Goal: Task Accomplishment & Management: Manage account settings

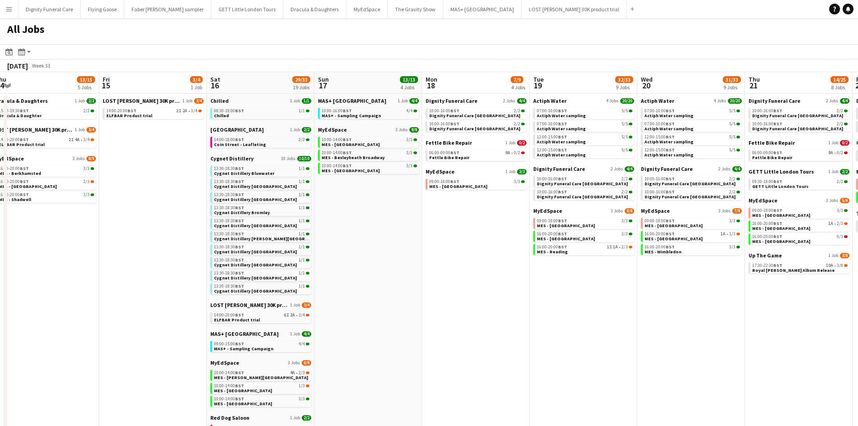
drag, startPoint x: 574, startPoint y: 187, endPoint x: 388, endPoint y: 220, distance: 188.9
click at [349, 204] on app-calendar-viewport "Sun 10 15/18 7 Jobs Mon 11 Tue 12 5/5 2 Jobs Wed 13 8/8 3 Jobs Thu 14 13/15 5 J…" at bounding box center [429, 320] width 858 height 497
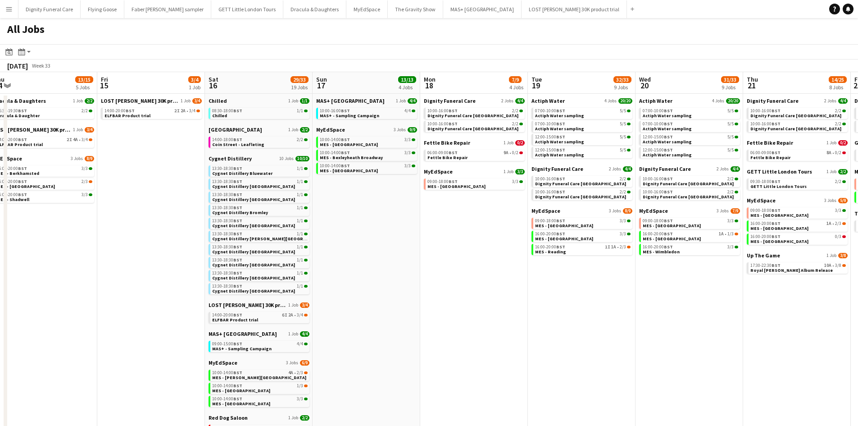
scroll to position [0, 277]
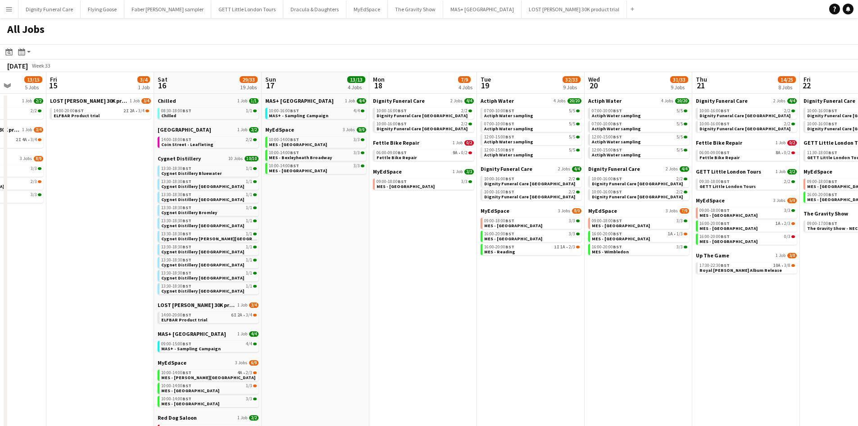
click at [432, 253] on app-calendar-viewport "Tue 12 5/5 2 Jobs Wed 13 8/8 3 Jobs Thu 14 13/15 5 Jobs Fri 15 3/4 1 Job Sat 16…" at bounding box center [429, 320] width 858 height 497
click at [497, 100] on span "Actiph Water" at bounding box center [497, 100] width 33 height 7
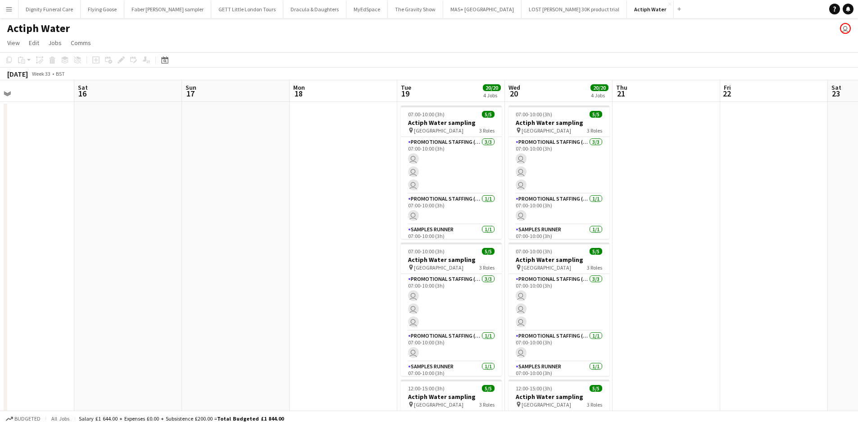
drag, startPoint x: 514, startPoint y: 268, endPoint x: 288, endPoint y: 246, distance: 226.8
click at [288, 246] on app-calendar-viewport "Tue 12 Wed 13 Thu 14 Fri 15 Sat 16 Sun 17 Mon 18 Tue 19 20/20 4 Jobs Wed 20 20/…" at bounding box center [429, 374] width 858 height 588
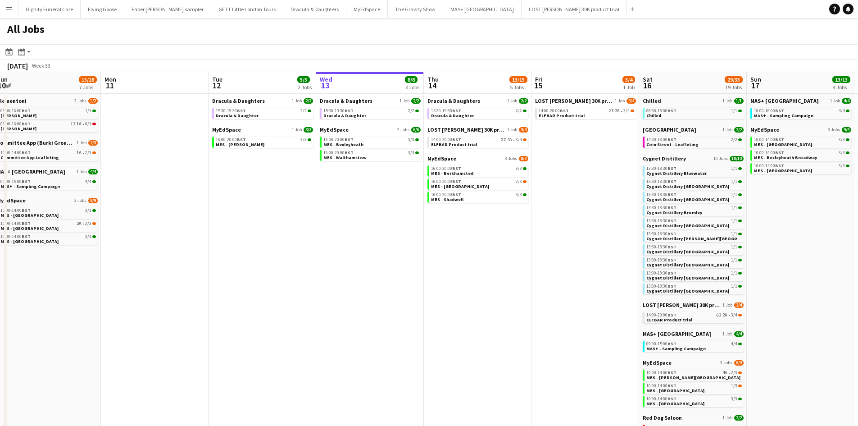
scroll to position [0, 222]
click at [800, 190] on app-calendar-viewport "Fri 8 10/11 6 Jobs Sat 9 36/37 21 Jobs Sun 10 15/18 7 Jobs Mon 11 Tue 12 5/5 2 …" at bounding box center [429, 320] width 858 height 497
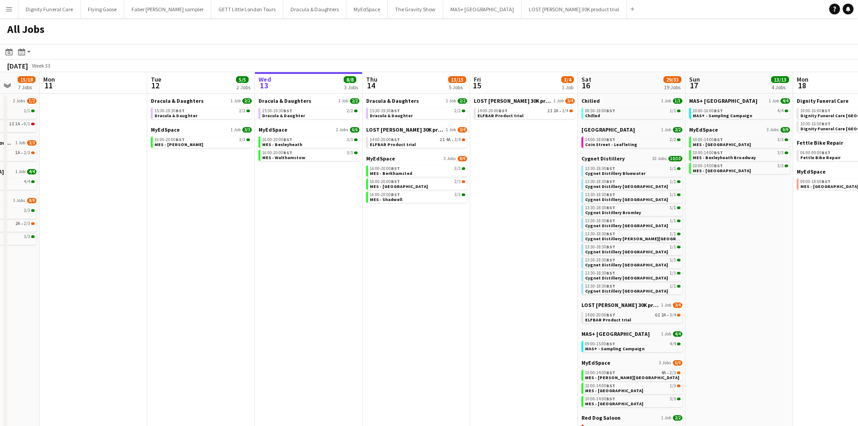
scroll to position [0, 402]
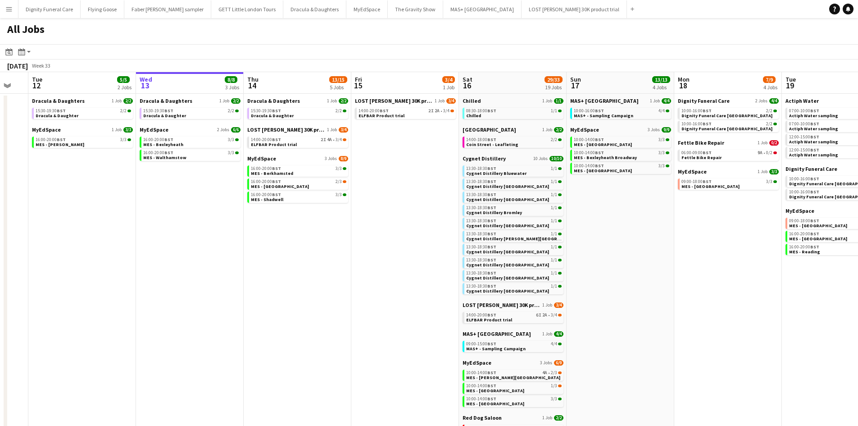
drag, startPoint x: 483, startPoint y: 251, endPoint x: 302, endPoint y: 246, distance: 180.7
click at [302, 246] on app-calendar-viewport "Fri 8 10/11 6 Jobs Sat 9 36/37 21 Jobs Sun 10 15/18 7 Jobs Mon 11 Tue 12 5/5 2 …" at bounding box center [429, 320] width 858 height 497
click at [278, 132] on span "LOST [PERSON_NAME] 30K product trial" at bounding box center [286, 129] width 78 height 7
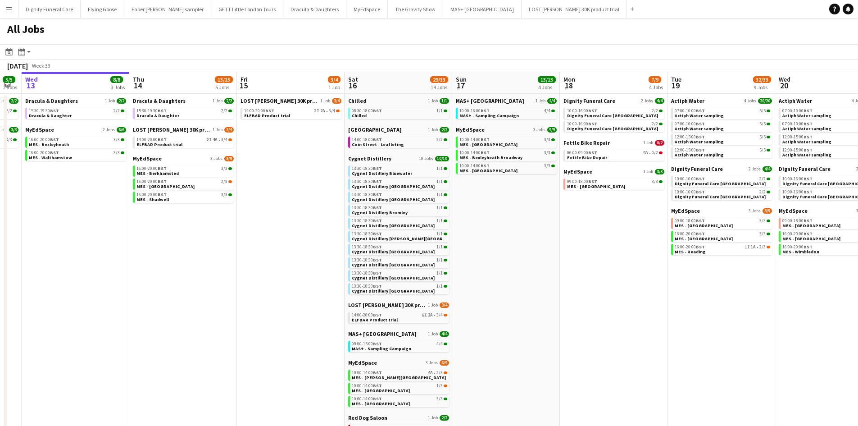
scroll to position [0, 319]
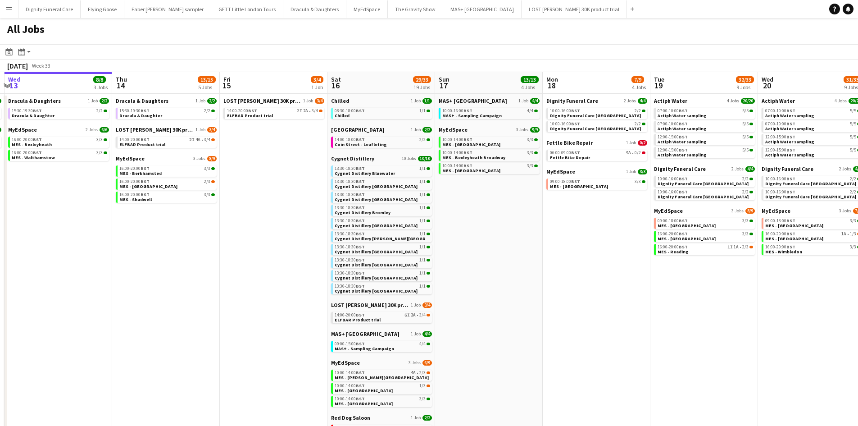
drag, startPoint x: 342, startPoint y: 228, endPoint x: 211, endPoint y: 228, distance: 131.6
click at [211, 228] on app-calendar-viewport "Sun 10 15/18 7 Jobs Mon 11 Tue 12 5/5 2 Jobs Wed 13 8/8 3 Jobs Thu 14 13/15 5 J…" at bounding box center [429, 320] width 858 height 497
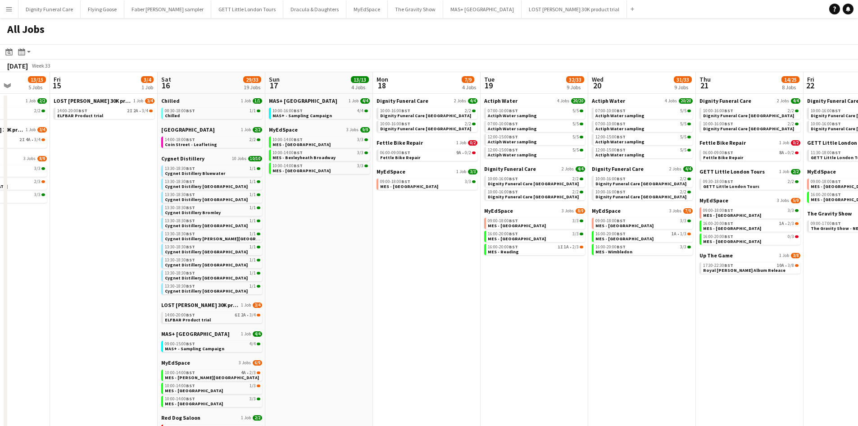
scroll to position [0, 275]
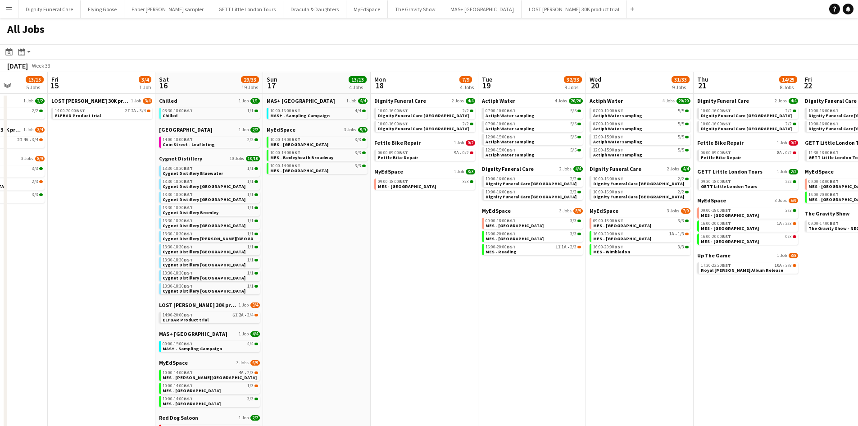
drag, startPoint x: 542, startPoint y: 242, endPoint x: 370, endPoint y: 249, distance: 172.3
click at [370, 249] on app-calendar-viewport "Tue 12 5/5 2 Jobs Wed 13 8/8 3 Jobs Thu 14 13/15 5 Jobs Fri 15 3/4 1 Job Sat 16…" at bounding box center [429, 320] width 858 height 497
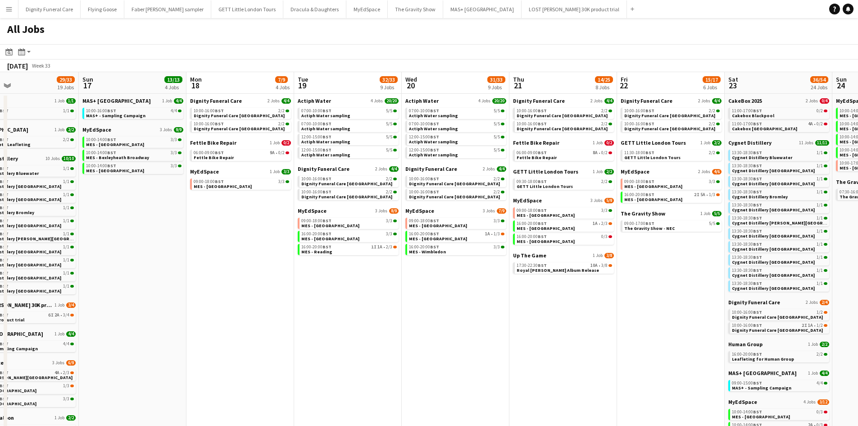
scroll to position [0, 256]
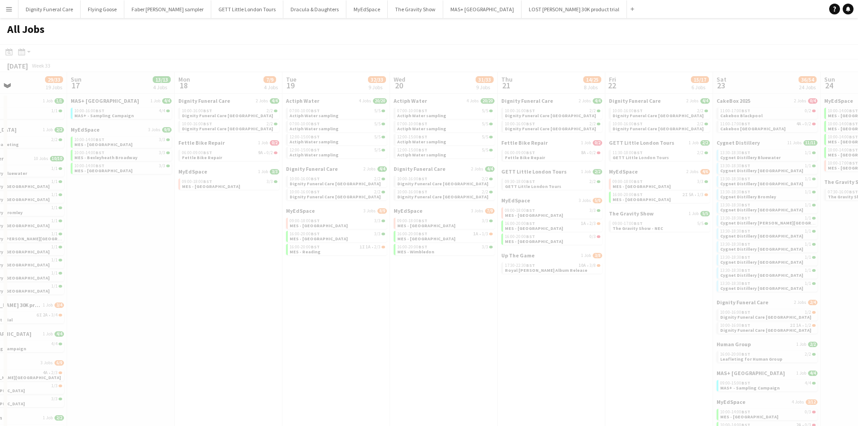
drag, startPoint x: 632, startPoint y: 292, endPoint x: 392, endPoint y: 278, distance: 240.1
click at [394, 282] on app-all-jobs "All Jobs Date picker AUG 2025 AUG 2025 Monday M Tuesday T Wednesday W Thursday …" at bounding box center [429, 293] width 858 height 551
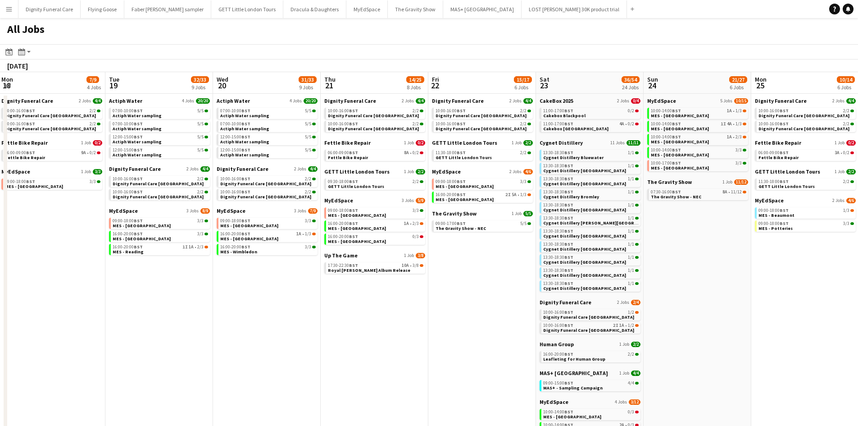
scroll to position [0, 435]
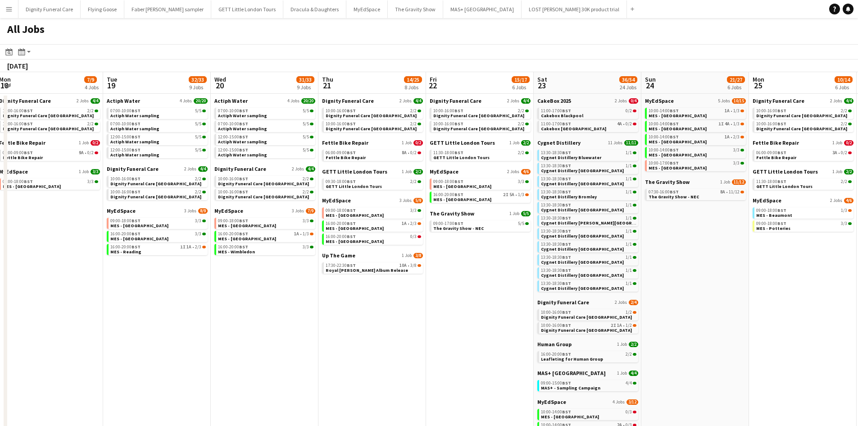
drag, startPoint x: 519, startPoint y: 285, endPoint x: 341, endPoint y: 281, distance: 177.6
click at [341, 281] on app-calendar-viewport "Thu 14 13/15 5 Jobs Fri 15 3/4 1 Job Sat 16 29/33 19 Jobs Sun 17 13/13 4 Jobs M…" at bounding box center [429, 329] width 858 height 515
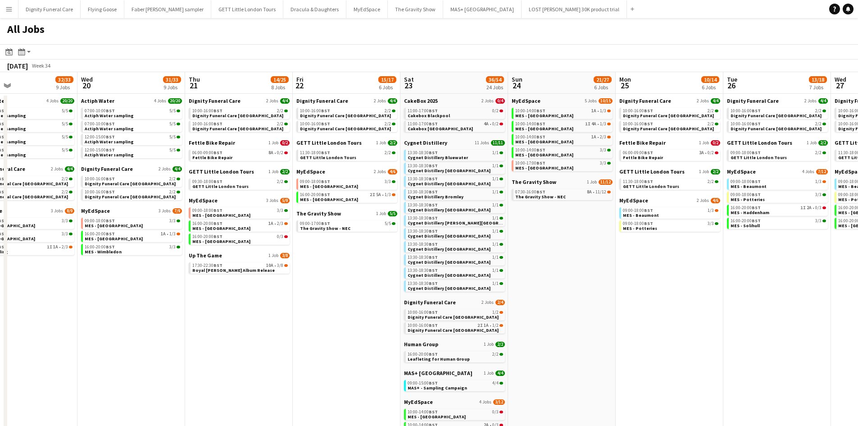
scroll to position [0, 360]
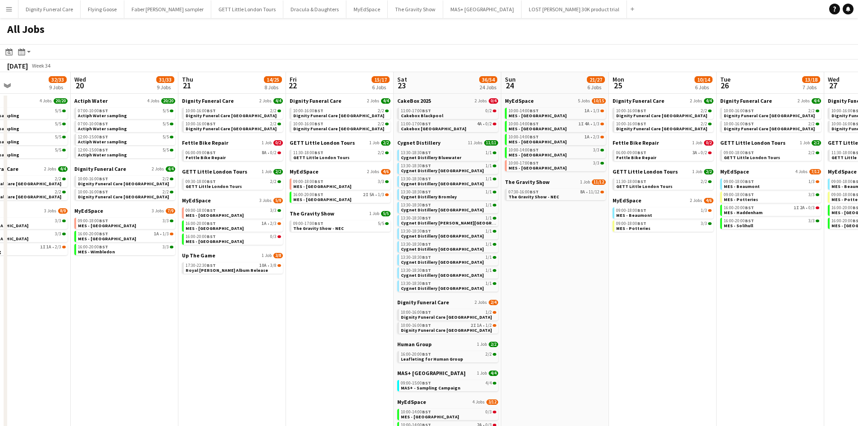
drag, startPoint x: 698, startPoint y: 251, endPoint x: 558, endPoint y: 246, distance: 140.2
click at [558, 246] on app-calendar-viewport "Sat 16 29/33 19 Jobs Sun 17 13/13 4 Jobs Mon 18 7/9 4 Jobs Tue 19 32/33 9 Jobs …" at bounding box center [429, 329] width 858 height 515
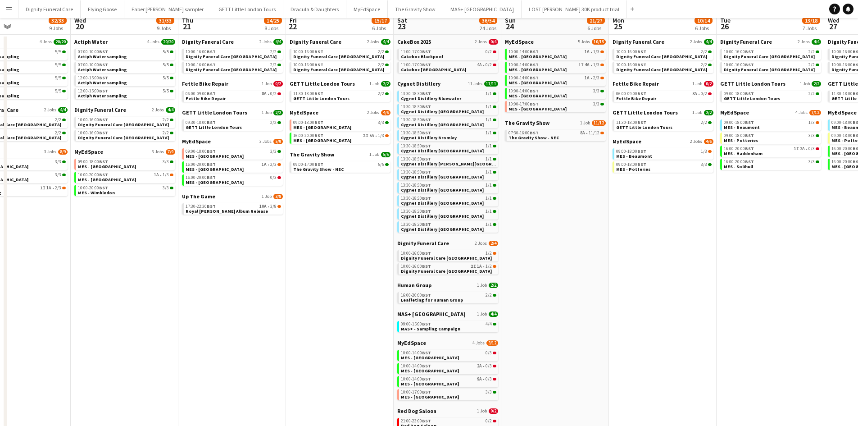
scroll to position [135, 0]
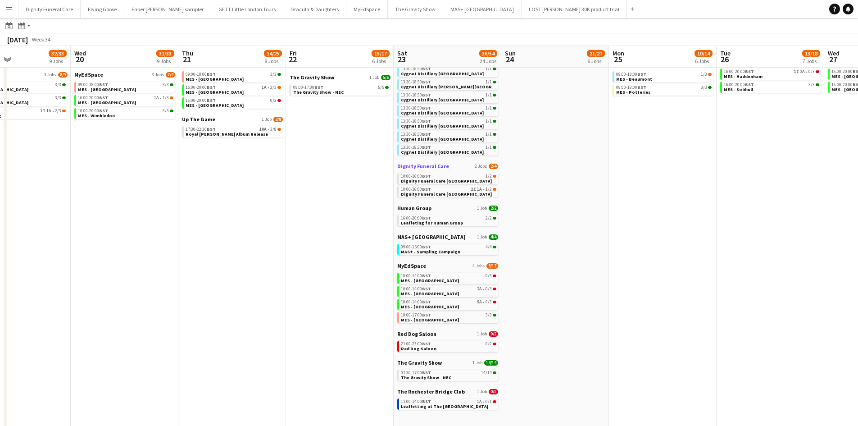
click at [430, 164] on span "Dignity Funeral Care" at bounding box center [423, 166] width 52 height 7
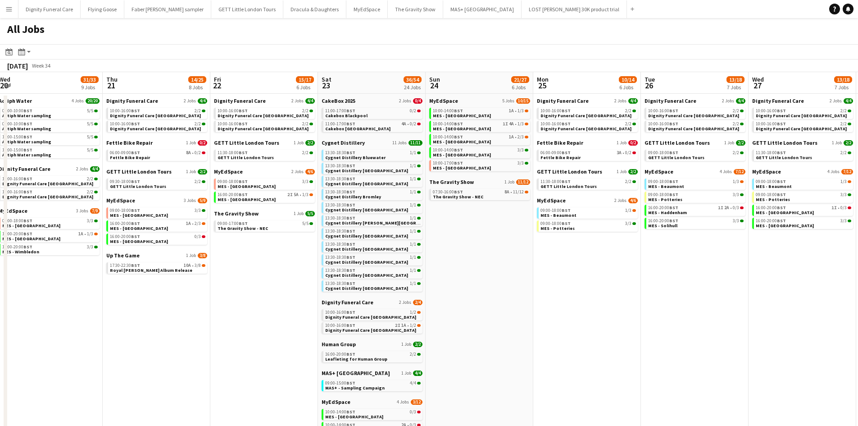
scroll to position [0, 436]
drag, startPoint x: 653, startPoint y: 272, endPoint x: 577, endPoint y: 270, distance: 76.2
click at [577, 270] on app-calendar-viewport "Sat 16 29/33 19 Jobs Sun 17 13/13 4 Jobs Mon 18 7/9 4 Jobs Tue 19 32/33 9 Jobs …" at bounding box center [429, 329] width 858 height 515
click at [449, 180] on span "The Gravity Show" at bounding box center [451, 181] width 45 height 7
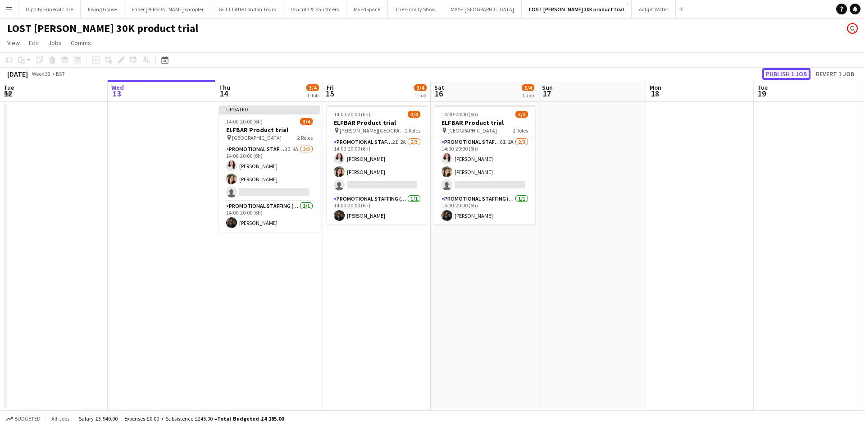
click at [789, 79] on button "Publish 1 job" at bounding box center [786, 74] width 48 height 12
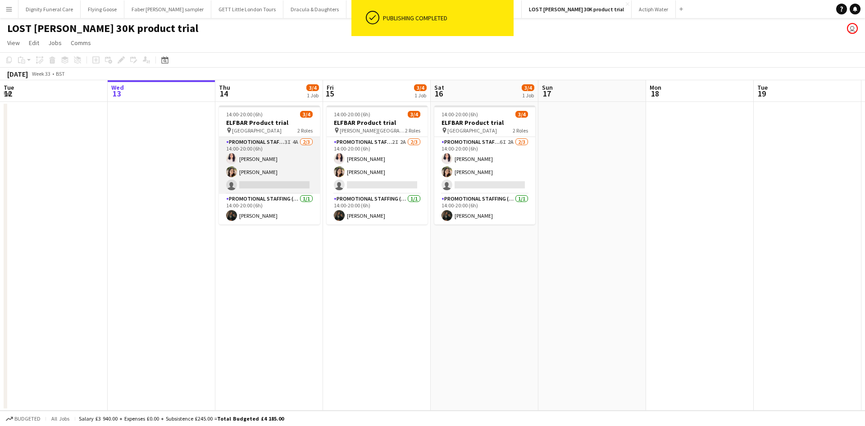
click at [275, 182] on app-card-role "Promotional Staffing (Brand Ambassadors) 3I 4A 2/3 14:00-20:00 (6h) Zahra Farho…" at bounding box center [269, 165] width 101 height 57
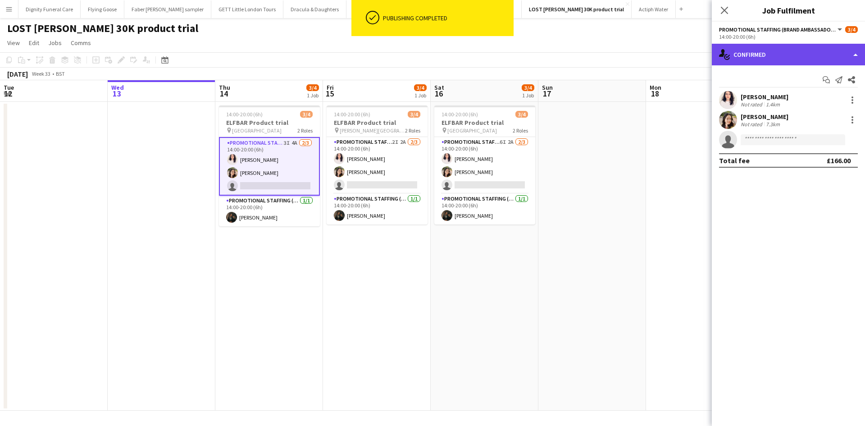
click at [776, 53] on div "single-neutral-actions-check-2 Confirmed" at bounding box center [788, 55] width 153 height 22
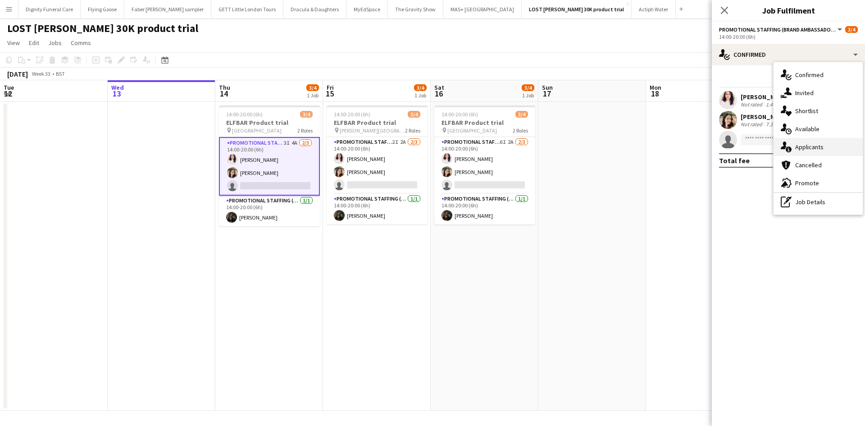
click at [809, 143] on div "single-neutral-actions-information Applicants" at bounding box center [818, 147] width 89 height 18
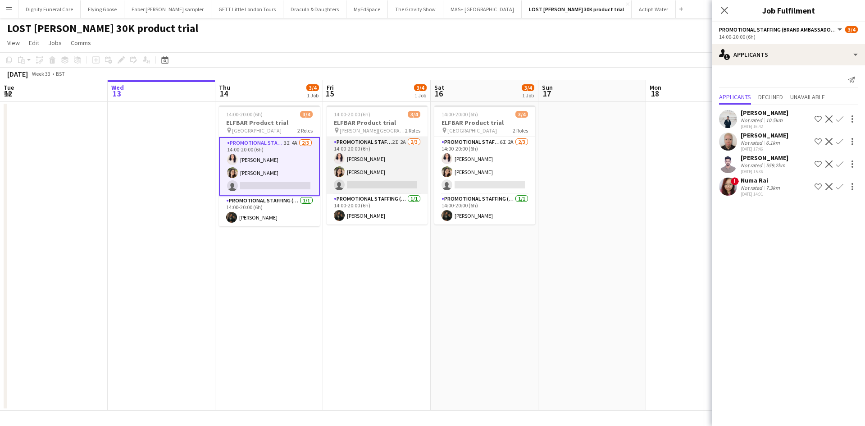
click at [398, 186] on app-card-role "Promotional Staffing (Brand Ambassadors) 2I 2A 2/3 14:00-20:00 (6h) Zahra Farho…" at bounding box center [377, 165] width 101 height 57
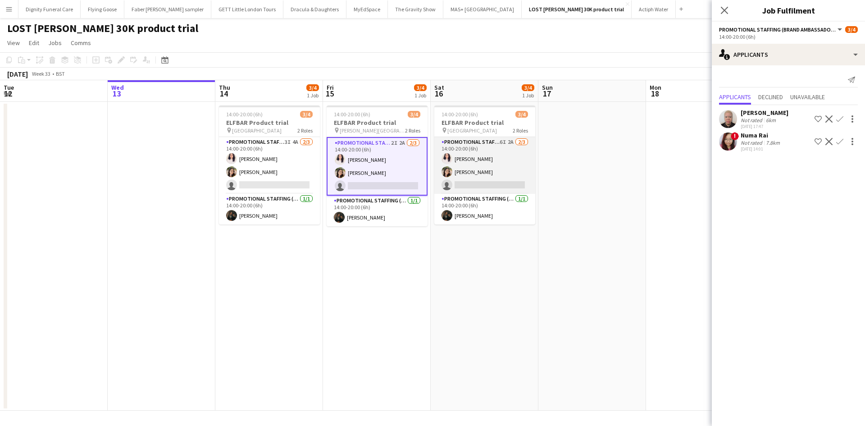
click at [497, 182] on app-card-role "Promotional Staffing (Brand Ambassadors) 6I 2A 2/3 14:00-20:00 (6h) Zahra Farho…" at bounding box center [484, 165] width 101 height 57
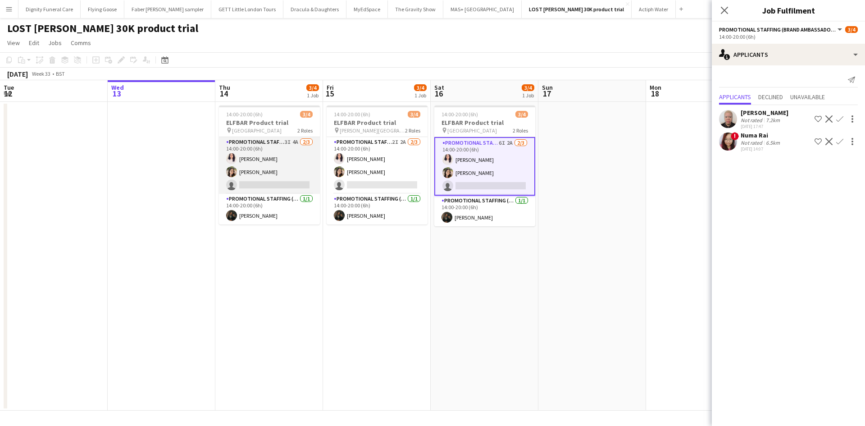
click at [288, 181] on app-card-role "Promotional Staffing (Brand Ambassadors) 3I 4A 2/3 14:00-20:00 (6h) Zahra Farho…" at bounding box center [269, 165] width 101 height 57
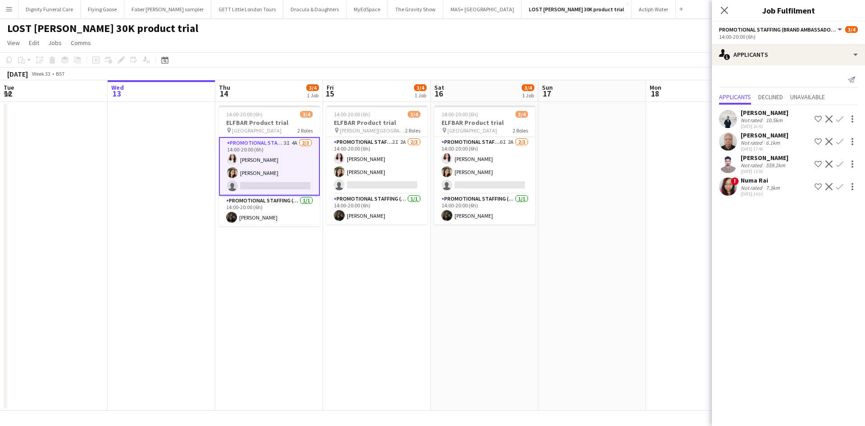
click at [750, 182] on div "Numa Rai" at bounding box center [761, 180] width 41 height 8
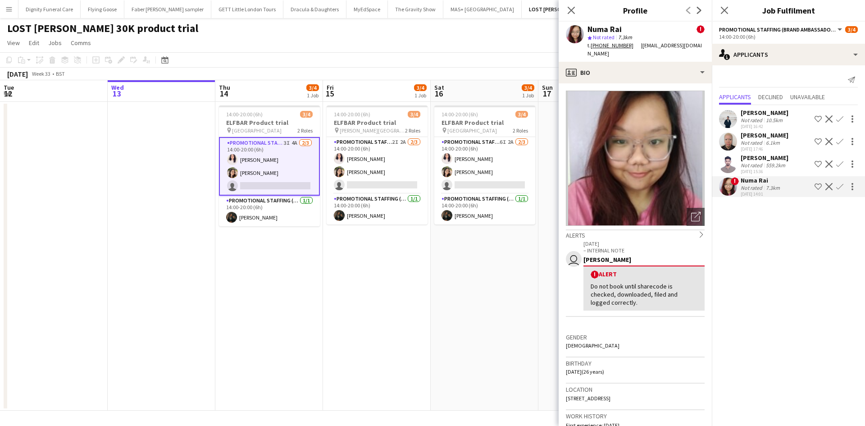
click at [769, 133] on div "Chibuike Onuoha" at bounding box center [765, 135] width 48 height 8
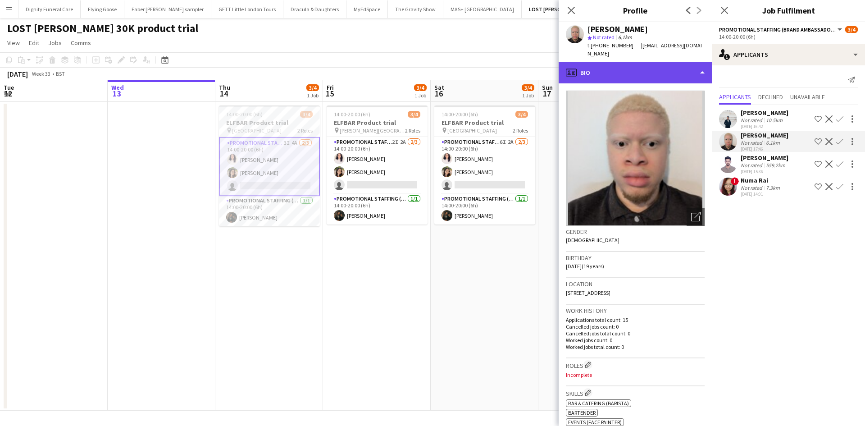
click at [625, 66] on div "profile Bio" at bounding box center [635, 73] width 153 height 22
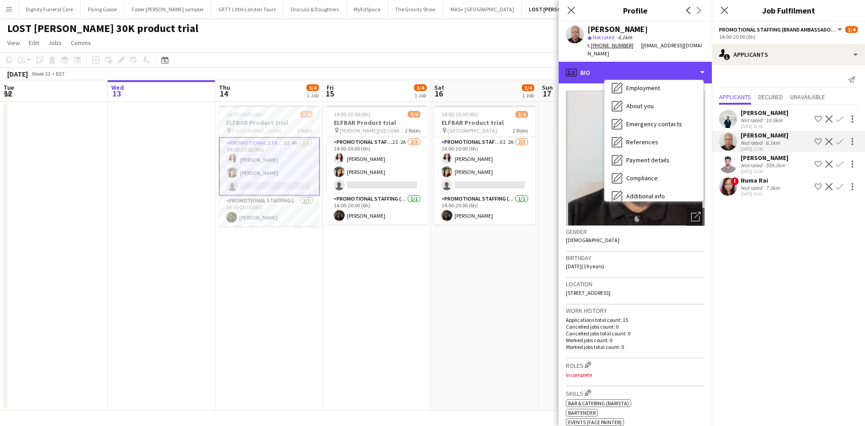
scroll to position [90, 0]
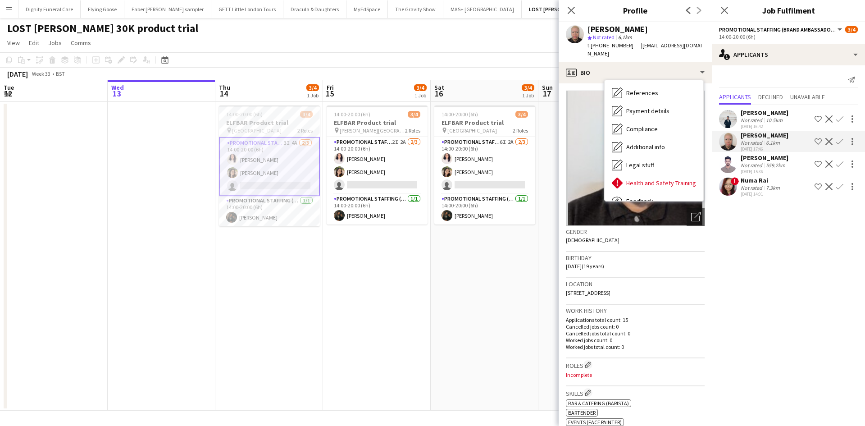
click at [435, 274] on app-date-cell "14:00-20:00 (6h) 3/4 ELFBAR Product trial pin Sauchiehall Street 2 Roles Promot…" at bounding box center [485, 256] width 108 height 309
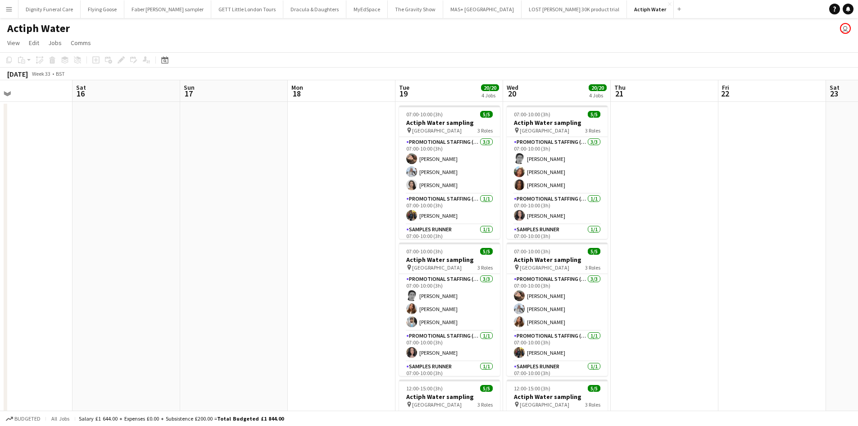
scroll to position [16, 0]
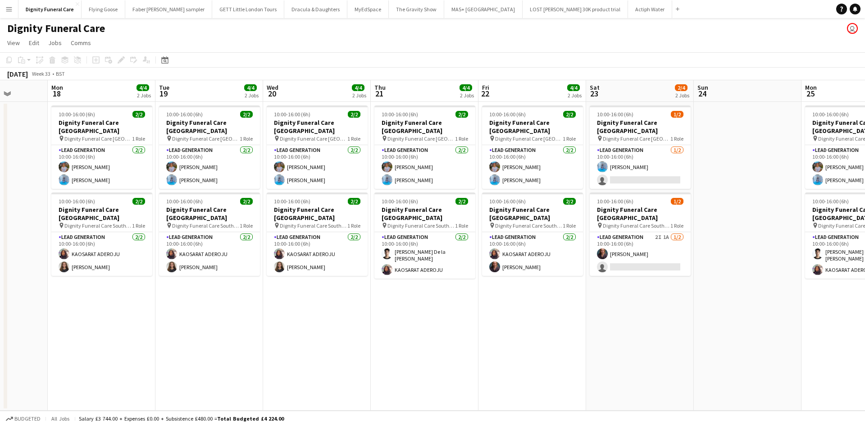
drag, startPoint x: 738, startPoint y: 346, endPoint x: 173, endPoint y: 283, distance: 568.4
click at [141, 284] on app-calendar-viewport "Thu 14 Fri 15 Sat 16 Sun 17 Mon 18 4/4 2 Jobs Tue 19 4/4 2 Jobs Wed 20 4/4 2 Jo…" at bounding box center [432, 245] width 865 height 330
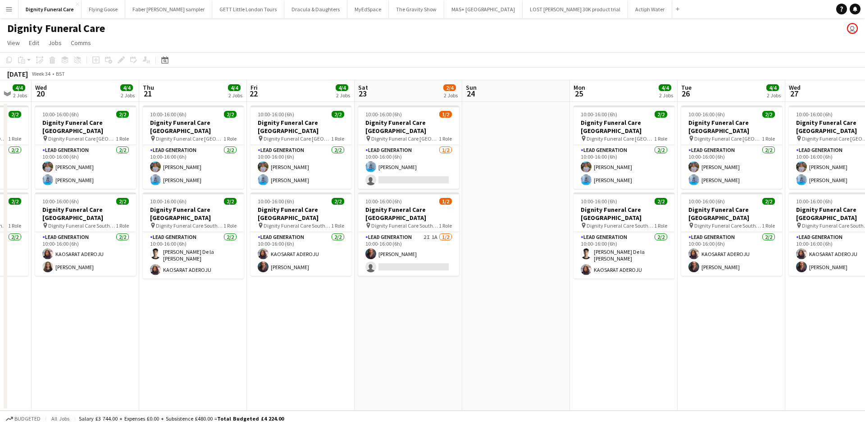
drag, startPoint x: 348, startPoint y: 282, endPoint x: 315, endPoint y: 275, distance: 33.2
click at [310, 280] on app-calendar-viewport "Sat 16 Sun 17 Mon 18 4/4 2 Jobs Tue 19 4/4 2 Jobs Wed 20 4/4 2 Jobs Thu 21 4/4 …" at bounding box center [432, 245] width 865 height 330
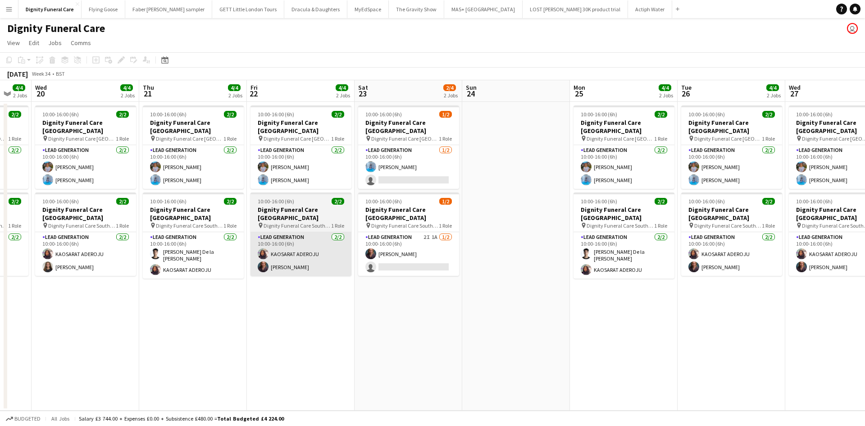
scroll to position [0, 399]
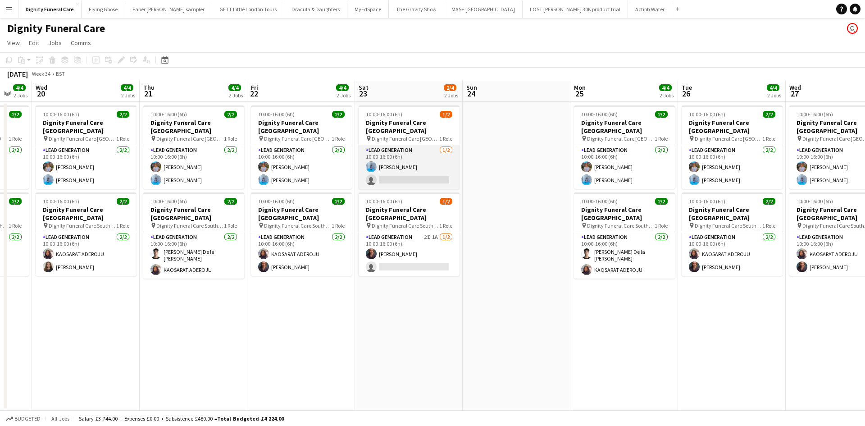
click at [414, 172] on app-card-role "Lead Generation 1/2 10:00-16:00 (6h) Jordan Bruce single-neutral-actions" at bounding box center [409, 167] width 101 height 44
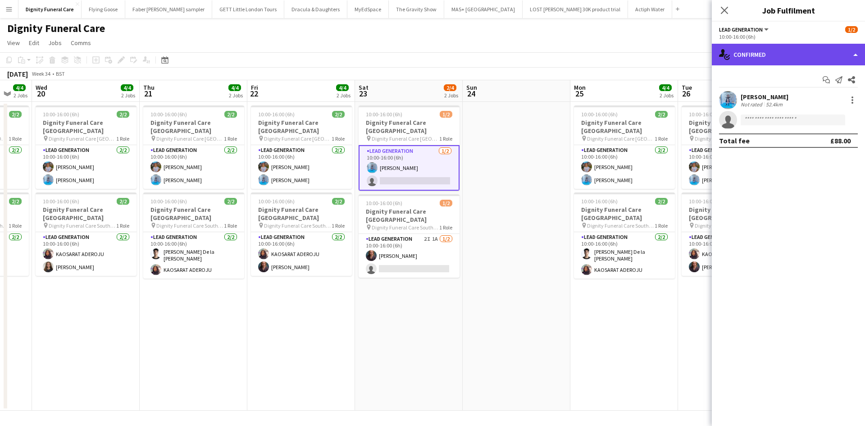
click at [754, 55] on div "single-neutral-actions-check-2 Confirmed" at bounding box center [788, 55] width 153 height 22
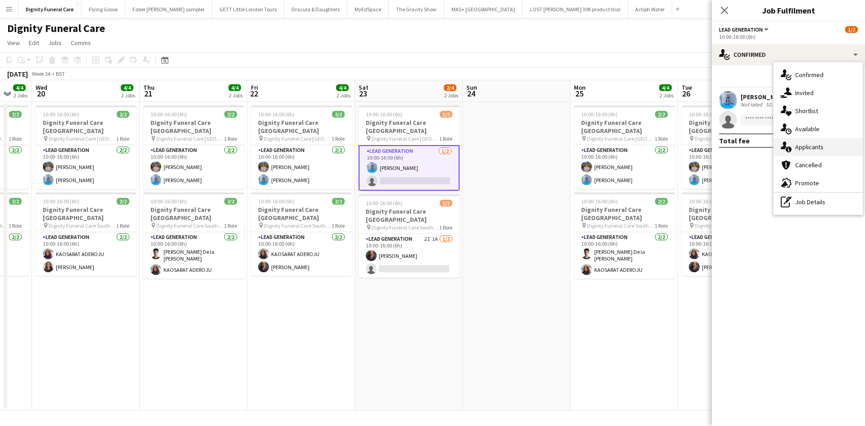
click at [815, 143] on div "single-neutral-actions-information Applicants" at bounding box center [818, 147] width 89 height 18
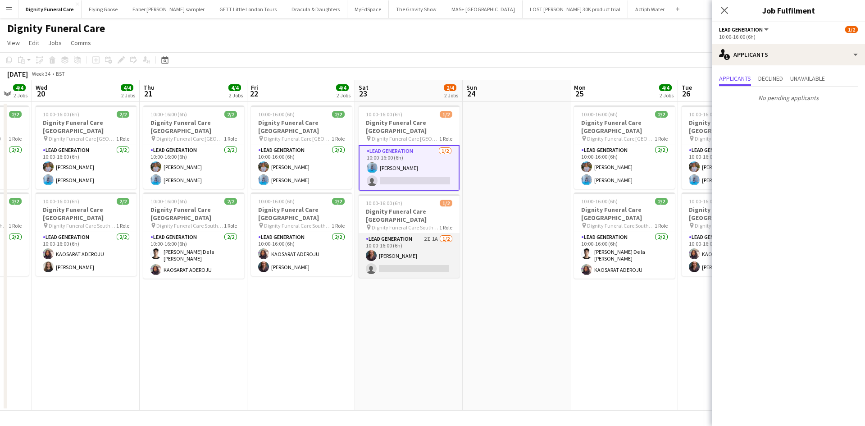
click at [412, 260] on app-card-role "Lead Generation 2I 1A 1/2 10:00-16:00 (6h) Nicole Cuthbert single-neutral-actio…" at bounding box center [409, 256] width 101 height 44
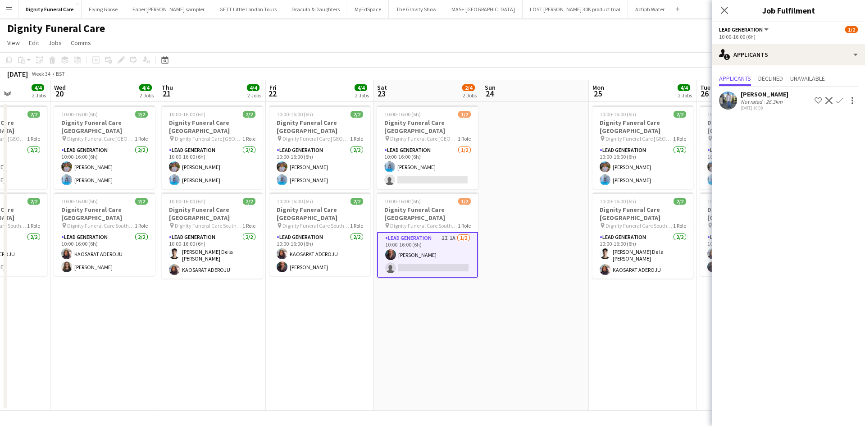
drag, startPoint x: 611, startPoint y: 306, endPoint x: 194, endPoint y: 269, distance: 418.3
click at [193, 269] on app-calendar-viewport "Sat 16 Sun 17 Mon 18 4/4 2 Jobs Tue 19 4/4 2 Jobs Wed 20 4/4 2 Jobs Thu 21 4/4 …" at bounding box center [432, 245] width 865 height 330
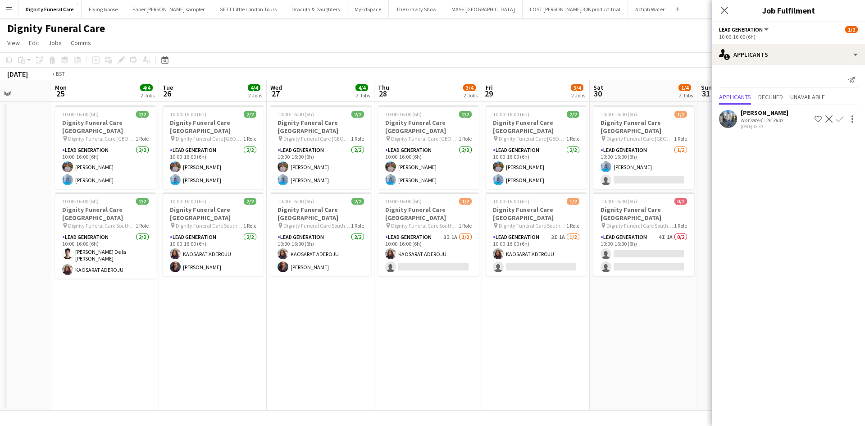
drag, startPoint x: 468, startPoint y: 290, endPoint x: 413, endPoint y: 269, distance: 59.1
click at [320, 287] on app-calendar-viewport "Fri 22 4/4 2 Jobs Sat 23 2/4 2 Jobs Sun 24 Mon 25 4/4 2 Jobs Tue 26 4/4 2 Jobs …" at bounding box center [432, 245] width 865 height 330
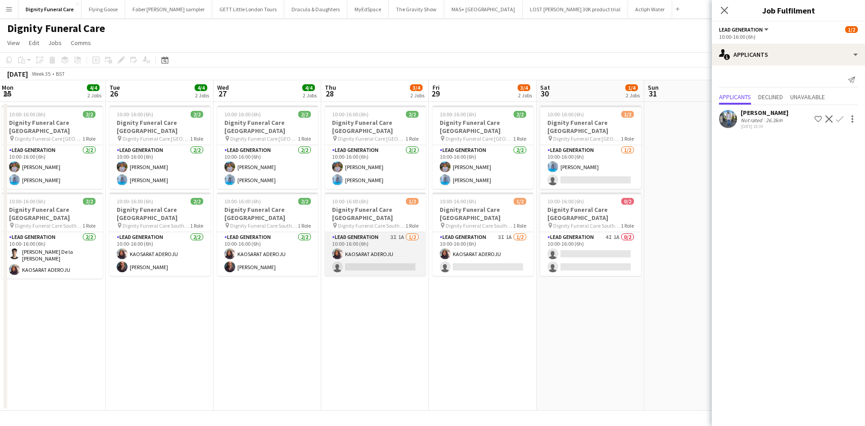
click at [390, 255] on app-card-role "Lead Generation 3I 1A 1/2 10:00-16:00 (6h) KAOSARAT ADEROJU single-neutral-acti…" at bounding box center [375, 254] width 101 height 44
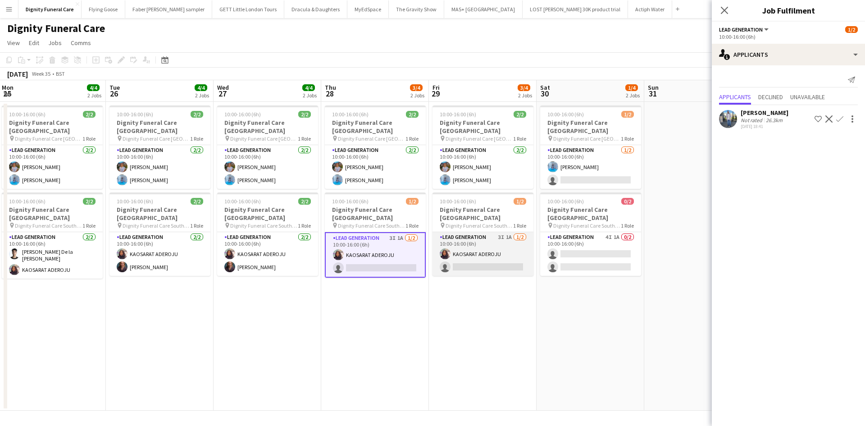
click at [505, 260] on app-card-role "Lead Generation 3I 1A 1/2 10:00-16:00 (6h) KAOSARAT ADEROJU single-neutral-acti…" at bounding box center [483, 254] width 101 height 44
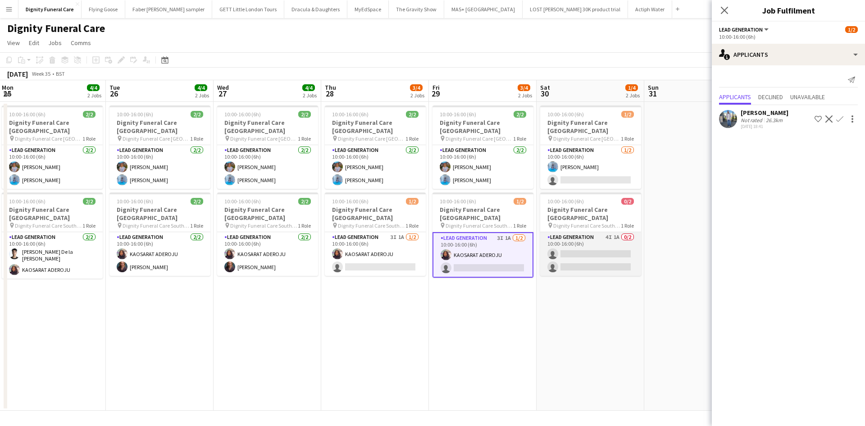
drag, startPoint x: 606, startPoint y: 247, endPoint x: 612, endPoint y: 250, distance: 7.1
click at [607, 246] on app-card-role "Lead Generation 4I 1A 0/2 10:00-16:00 (6h) single-neutral-actions single-neutra…" at bounding box center [590, 254] width 101 height 44
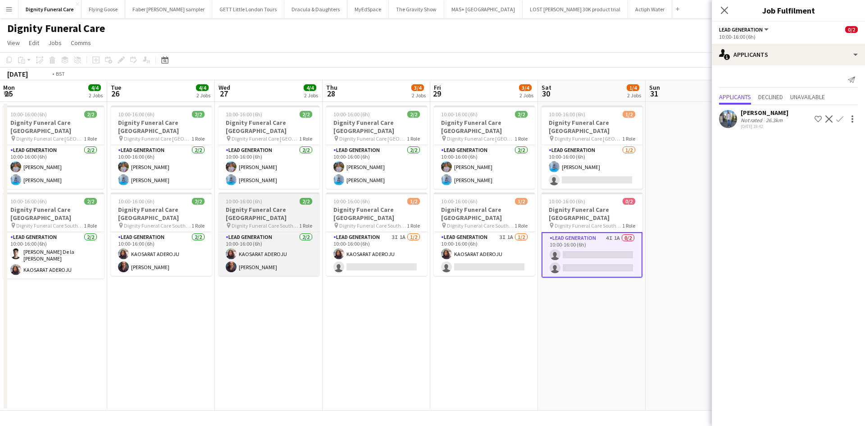
drag, startPoint x: 486, startPoint y: 294, endPoint x: 299, endPoint y: 198, distance: 210.2
click at [487, 294] on app-date-cell "10:00-16:00 (6h) 2/2 Dignity Funeral Care Aberdeen pin Dignity Funeral Care Abe…" at bounding box center [484, 256] width 108 height 309
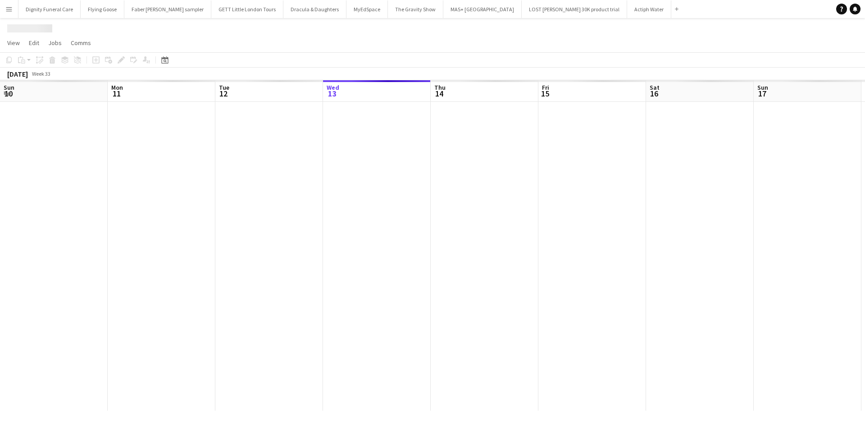
scroll to position [0, 215]
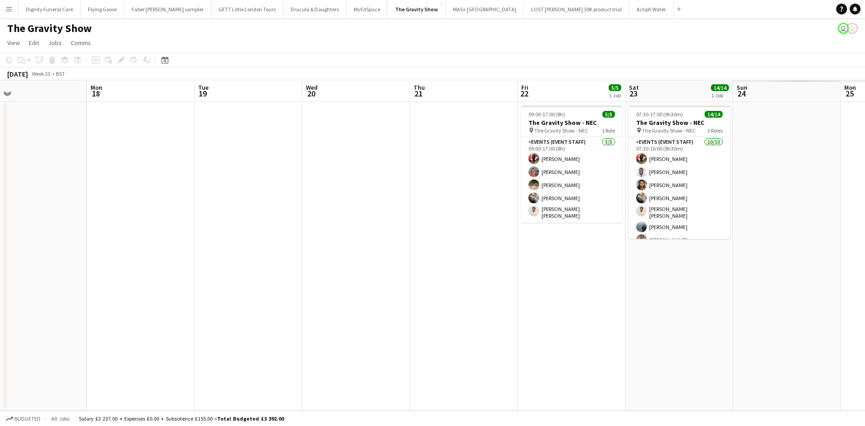
drag, startPoint x: 706, startPoint y: 238, endPoint x: 147, endPoint y: 205, distance: 560.1
click at [147, 205] on app-calendar-viewport "Wed 13 Thu 14 Fri 15 Sat 16 Sun 17 Mon 18 Tue 19 Wed 20 Thu 21 Fri 22 5/5 1 Job…" at bounding box center [432, 245] width 865 height 330
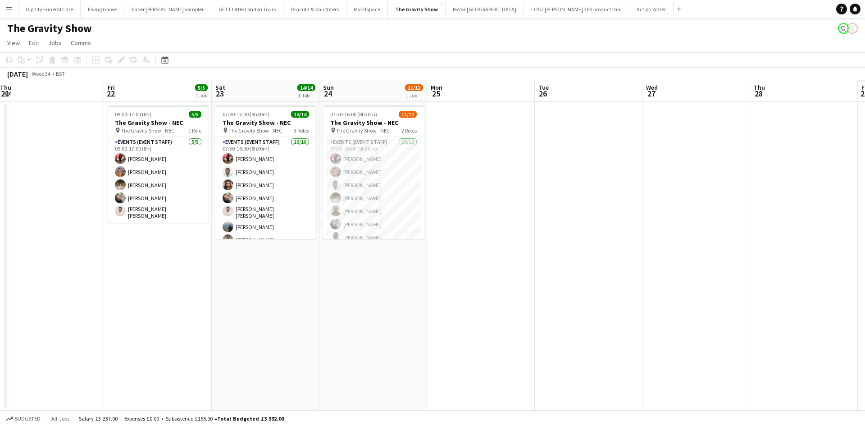
scroll to position [0, 325]
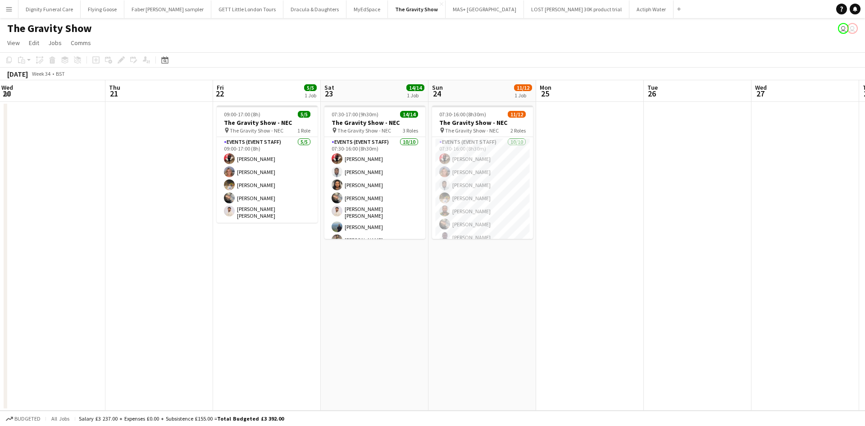
drag, startPoint x: 519, startPoint y: 214, endPoint x: 214, endPoint y: 217, distance: 304.6
click at [214, 217] on app-calendar-viewport "Sun 17 Mon 18 Tue 19 Wed 20 Thu 21 Fri 22 5/5 1 Job Sat 23 14/14 1 Job Sun 24 1…" at bounding box center [432, 245] width 865 height 330
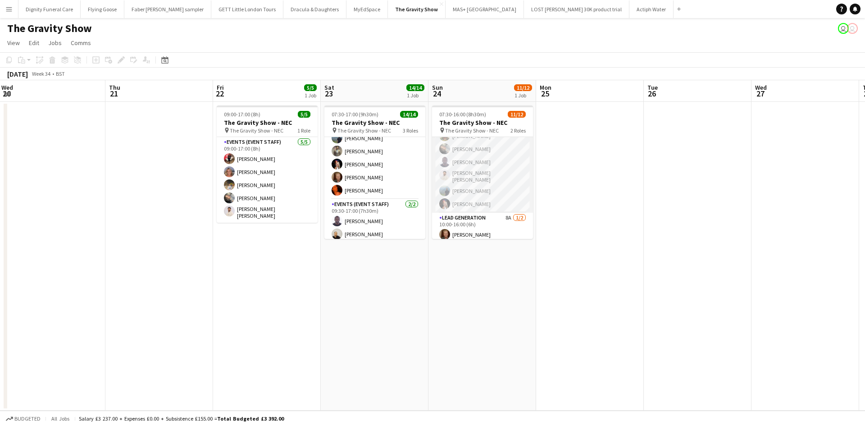
scroll to position [90, 0]
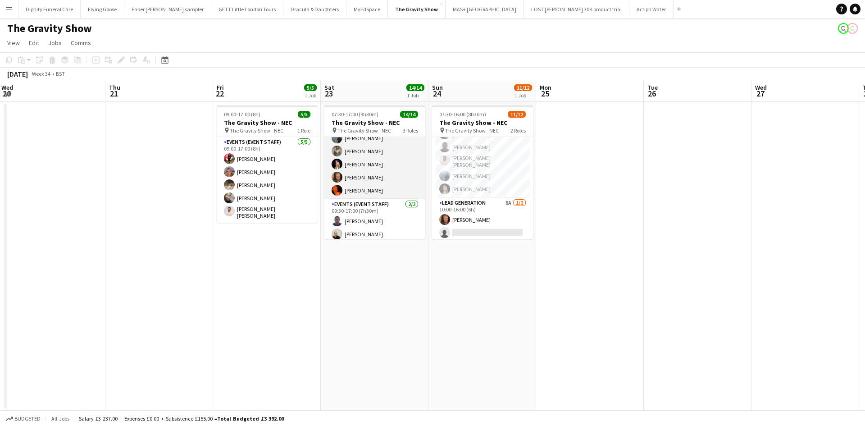
click at [376, 188] on app-card-role "Events (Event Staff) [DATE] 07:30-16:00 (8h30m) [PERSON_NAME] [PERSON_NAME] Ror…" at bounding box center [374, 123] width 101 height 151
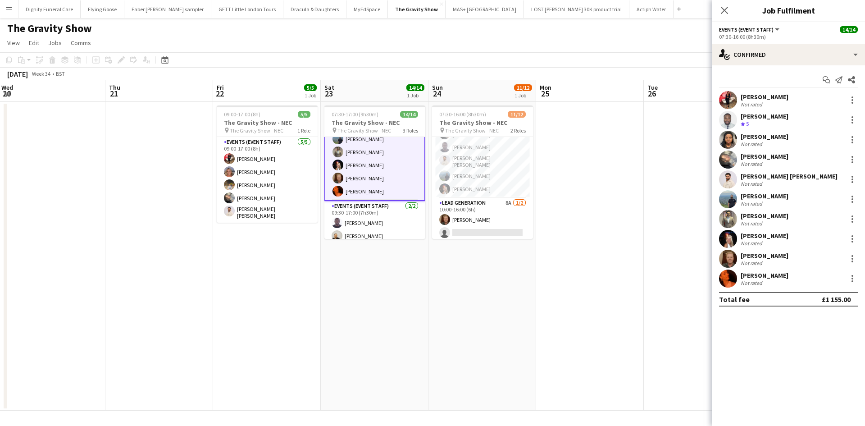
scroll to position [90, 0]
click at [753, 277] on div "[PERSON_NAME]" at bounding box center [765, 275] width 48 height 8
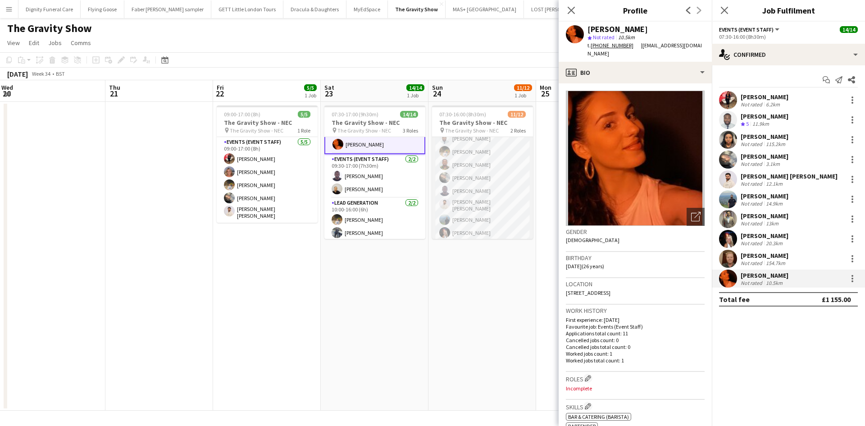
scroll to position [90, 0]
